Goal: Information Seeking & Learning: Compare options

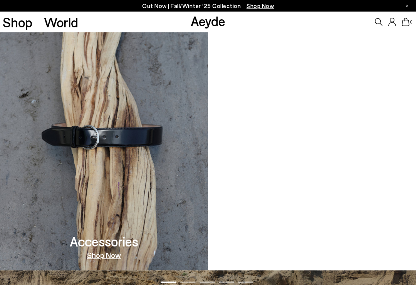
scroll to position [493, 0]
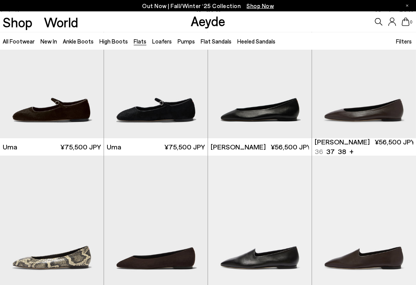
scroll to position [42, 0]
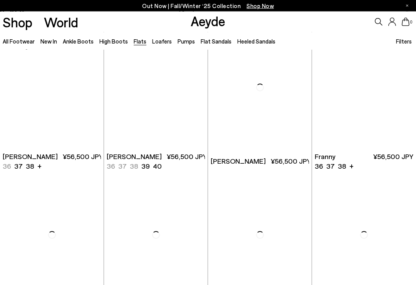
scroll to position [902, 0]
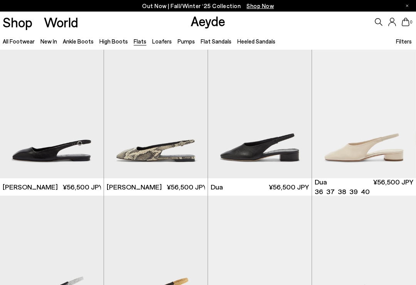
scroll to position [1344, 0]
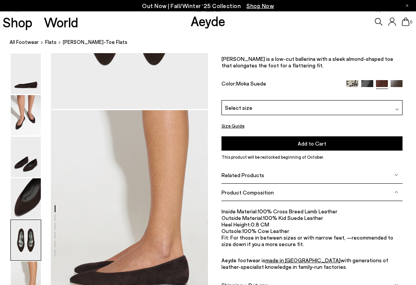
scroll to position [993, 0]
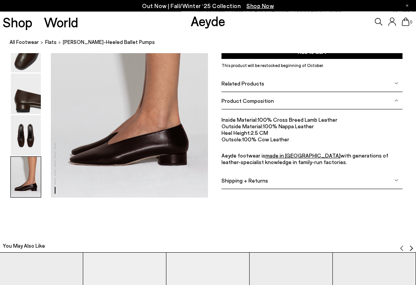
scroll to position [1119, 0]
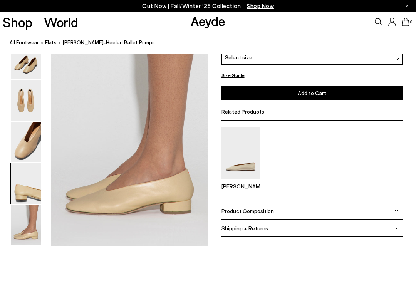
scroll to position [1127, 0]
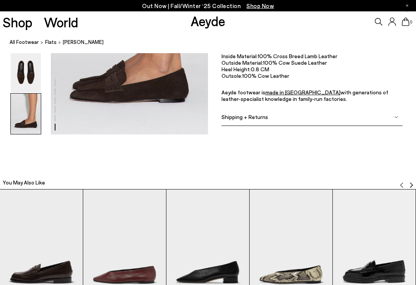
scroll to position [1183, 0]
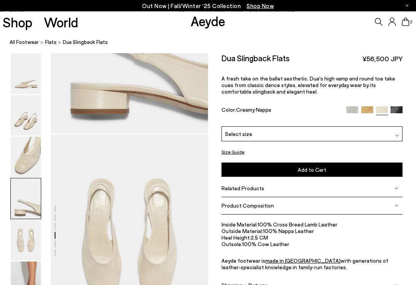
scroll to position [762, 0]
